Goal: Task Accomplishment & Management: Manage account settings

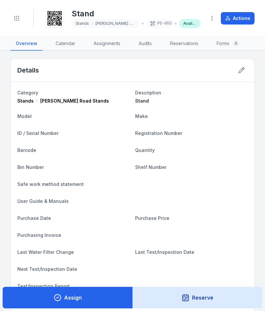
click at [13, 20] on button "Toggle Navigation" at bounding box center [16, 18] width 12 height 12
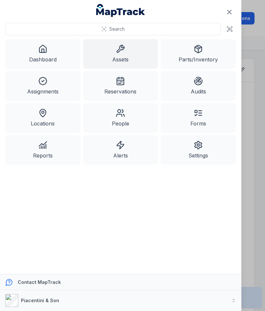
click at [129, 54] on link "Assets" at bounding box center [120, 53] width 75 height 29
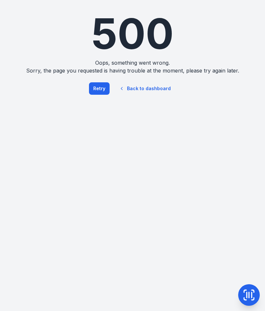
click at [157, 90] on link "Back to dashboard" at bounding box center [144, 88] width 63 height 15
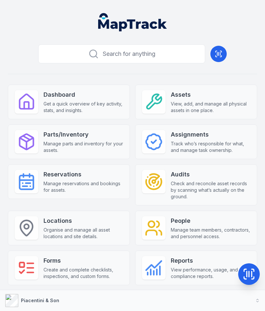
click at [221, 102] on span "View, add, and manage all physical assets in one place." at bounding box center [210, 107] width 79 height 13
